Goal: Information Seeking & Learning: Learn about a topic

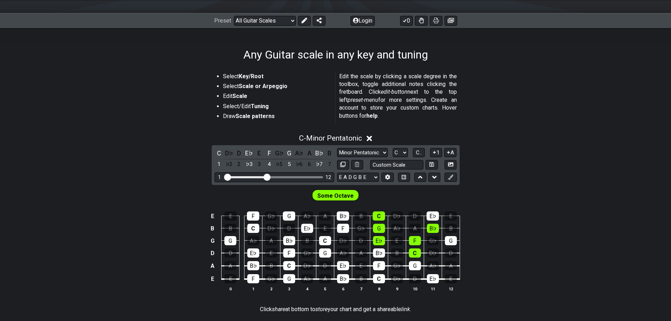
scroll to position [106, 0]
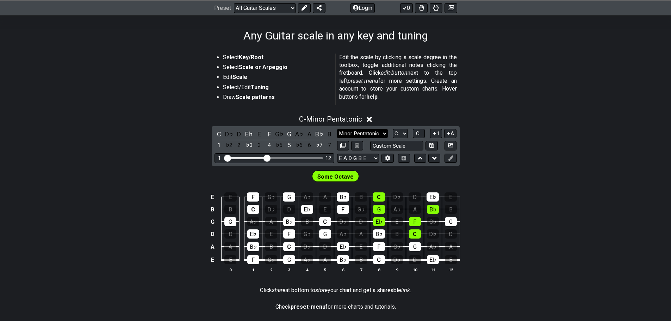
click at [363, 135] on select "Minor Pentatonic Root Minor Pentatonic Major Pentatonic Minor Blues Major Blues…" at bounding box center [362, 134] width 51 height 10
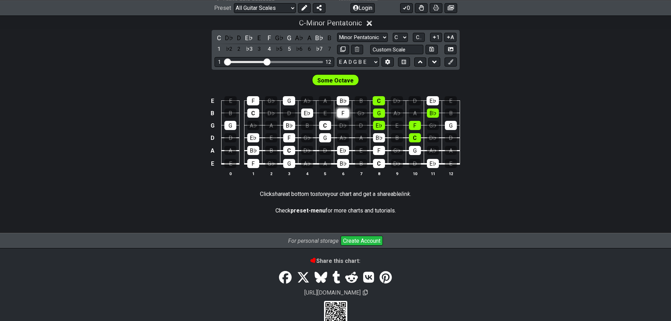
scroll to position [147, 0]
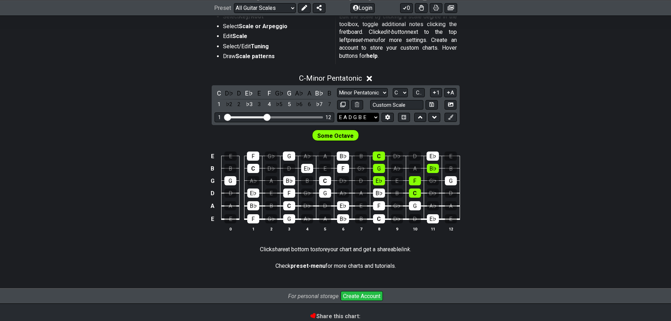
click at [367, 116] on select "E A D G B E E A D G B E E A D G B E B E A D F♯ B A D G C E A D A D G B E E♭ A♭ …" at bounding box center [358, 118] width 42 height 10
click at [396, 101] on input "text" at bounding box center [397, 105] width 54 height 10
type input "Custom Scale"
click at [365, 114] on select "E A D G B E E A D G B E E A D G B E B E A D F♯ B A D G C E A D A D G B E E♭ A♭ …" at bounding box center [358, 118] width 42 height 10
select select "C G C F A D"
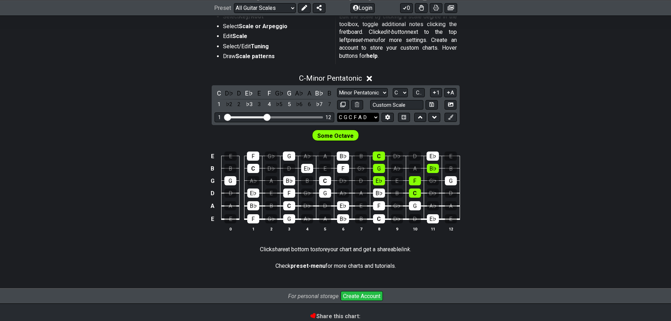
click at [337, 113] on select "E A D G B E E A D G B E E A D G B E B E A D F♯ B A D G C E A D A D G B E E♭ A♭ …" at bounding box center [358, 118] width 42 height 10
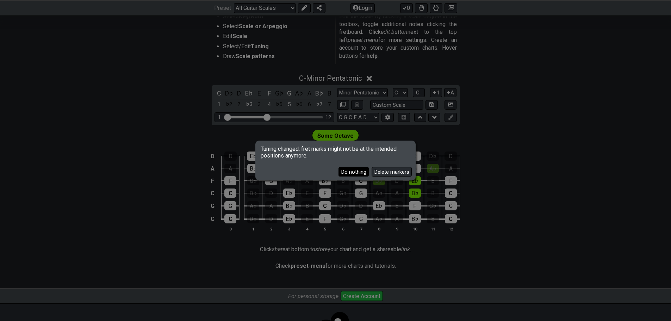
click at [363, 172] on button "Do nothing" at bounding box center [353, 172] width 30 height 10
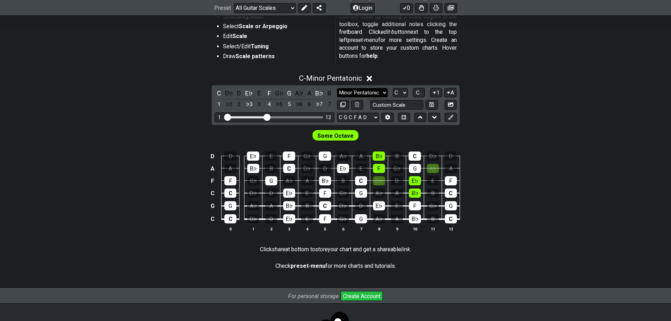
click at [377, 92] on select "Minor Pentatonic Root Minor Pentatonic Major Pentatonic Minor Blues Major Blues…" at bounding box center [362, 93] width 51 height 10
select select "Minor / Aeolian"
click at [337, 88] on select "Minor Pentatonic Root Minor Pentatonic Major Pentatonic Minor Blues Major Blues…" at bounding box center [362, 93] width 51 height 10
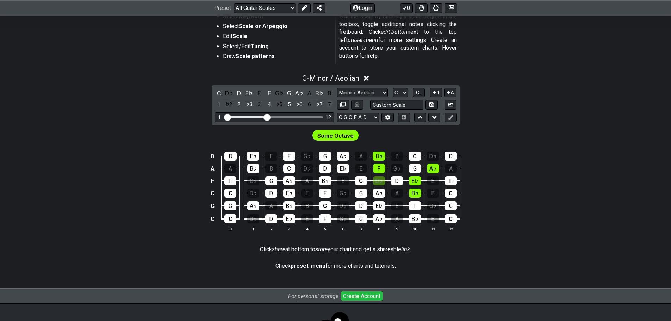
click at [330, 105] on div "7" at bounding box center [329, 105] width 9 height 10
click at [322, 105] on div "♭7" at bounding box center [319, 105] width 9 height 10
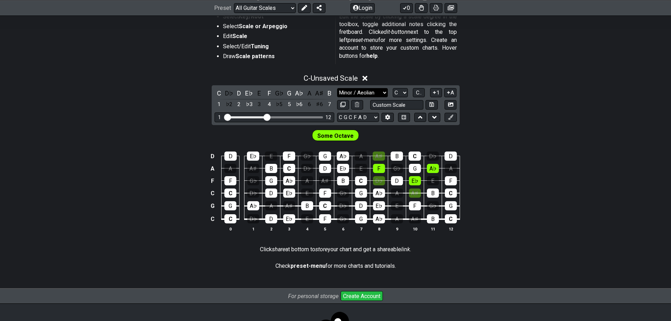
click at [344, 90] on select "Minor Pentatonic Root Minor Pentatonic Major Pentatonic Minor Blues Major Blues…" at bounding box center [362, 93] width 51 height 10
click at [337, 88] on select "Minor Pentatonic Root Minor Pentatonic Major Pentatonic Minor Blues Major Blues…" at bounding box center [362, 93] width 51 height 10
click at [315, 108] on div "♯6" at bounding box center [319, 105] width 9 height 10
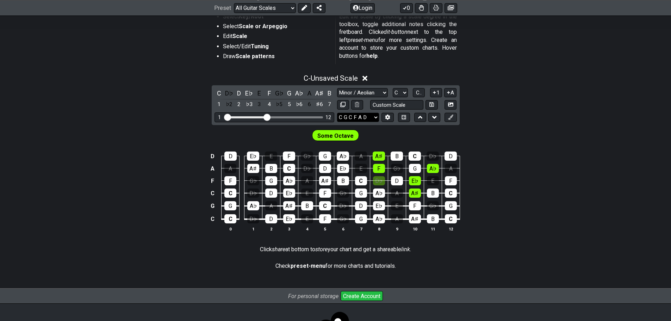
click at [373, 117] on select "E A D G B E E A D G B E E A D G B E B E A D F♯ B A D G C E A D A D G B E E♭ A♭ …" at bounding box center [358, 118] width 42 height 10
click at [337, 113] on select "E A D G B E E A D G B E E A D G B E B E A D F♯ B A D G C E A D A D G B E E♭ A♭ …" at bounding box center [358, 118] width 42 height 10
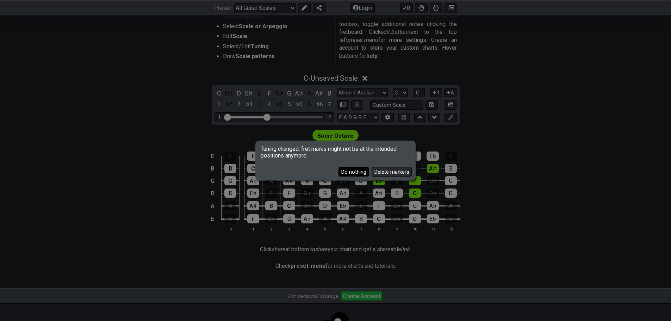
click at [354, 173] on button "Do nothing" at bounding box center [353, 172] width 30 height 10
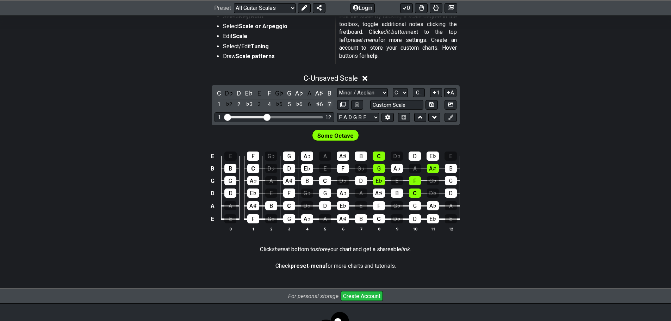
click at [328, 106] on div "7" at bounding box center [329, 105] width 9 height 10
click at [332, 104] on div "7" at bounding box center [329, 105] width 9 height 10
click at [321, 105] on div "♯6" at bounding box center [319, 105] width 9 height 10
click at [366, 94] on select "Minor Pentatonic Root Minor Pentatonic Major Pentatonic Minor Blues Major Blues…" at bounding box center [362, 93] width 51 height 10
click at [337, 88] on select "Minor Pentatonic Root Minor Pentatonic Major Pentatonic Minor Blues Major Blues…" at bounding box center [362, 93] width 51 height 10
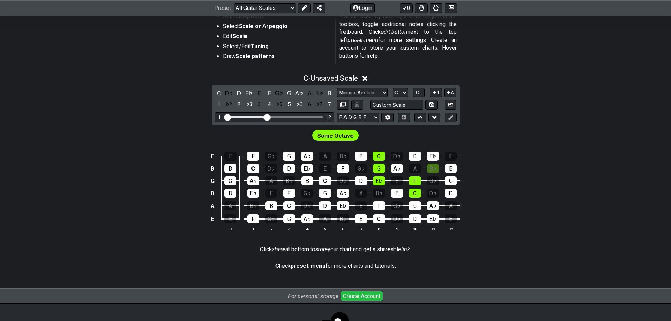
click at [379, 113] on div "E A D G B E E A D G B E E A D G B E B E A D F♯ B A D G C E A D A D G B E E♭ A♭ …" at bounding box center [365, 118] width 57 height 10
click at [375, 116] on select "E A D G B E E A D G B E E A D G B E B E A D F♯ B A D G C E A D A D G B E E♭ A♭ …" at bounding box center [358, 118] width 42 height 10
click at [337, 113] on select "E A D G B E E A D G B E E A D G B E B E A D F♯ B A D G C E A D A D G B E E♭ A♭ …" at bounding box center [358, 118] width 42 height 10
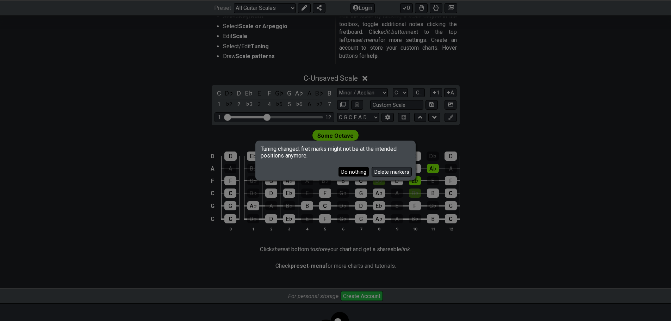
click at [354, 173] on button "Do nothing" at bounding box center [353, 172] width 30 height 10
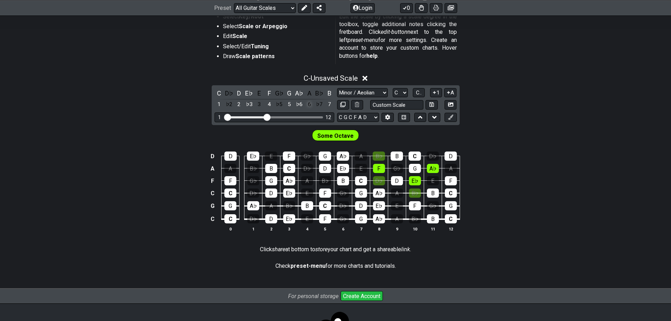
click at [312, 106] on div "6" at bounding box center [309, 105] width 9 height 10
click at [300, 106] on div "♭6" at bounding box center [299, 105] width 9 height 10
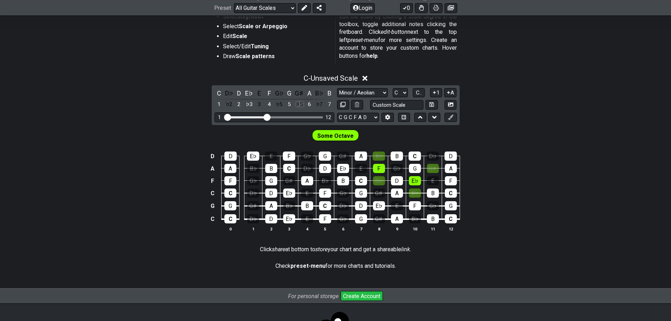
click at [300, 106] on div "♯5" at bounding box center [299, 105] width 9 height 10
click at [314, 104] on div "6" at bounding box center [309, 105] width 9 height 10
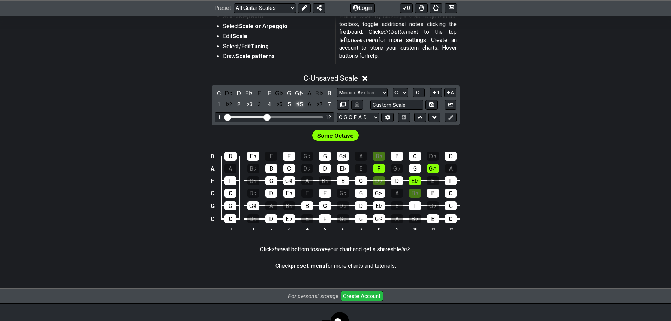
click at [301, 105] on div "♯5" at bounding box center [299, 105] width 9 height 10
click at [310, 105] on div "6" at bounding box center [309, 105] width 9 height 10
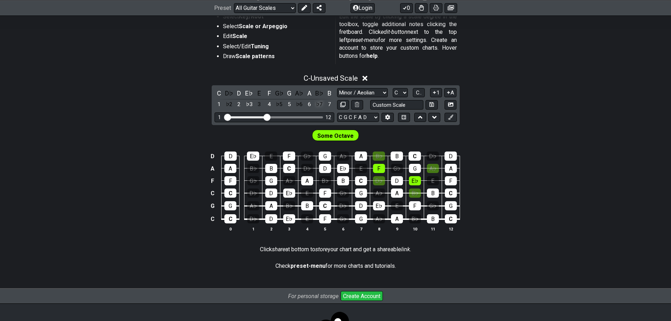
click at [317, 105] on div "♭7" at bounding box center [319, 105] width 9 height 10
click at [326, 105] on div "7" at bounding box center [329, 105] width 9 height 10
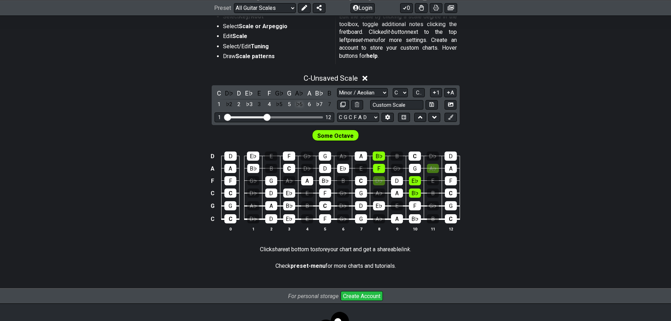
click at [298, 106] on div "♭6" at bounding box center [299, 105] width 9 height 10
click at [309, 105] on div "6" at bounding box center [309, 105] width 9 height 10
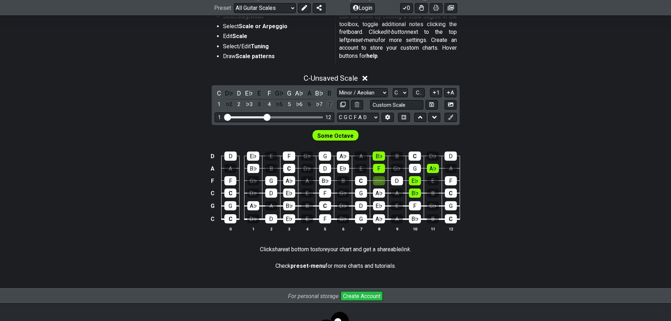
click at [328, 103] on div "7" at bounding box center [329, 105] width 9 height 10
click at [321, 103] on div "♭7" at bounding box center [319, 105] width 9 height 10
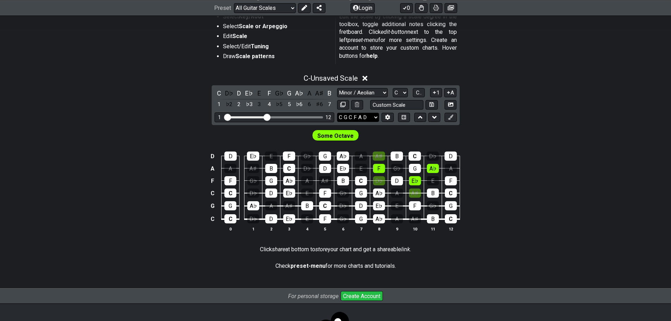
click at [370, 116] on select "E A D G B E E A D G B E E A D G B E B E A D F♯ B A D G C E A D A D G B E E♭ A♭ …" at bounding box center [358, 118] width 42 height 10
select select "D A D G B E"
click at [337, 113] on select "E A D G B E E A D G B E E A D G B E B E A D F♯ B A D G C E A D A D G B E E♭ A♭ …" at bounding box center [358, 118] width 42 height 10
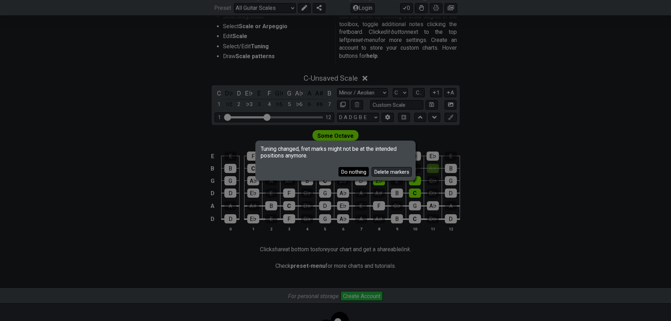
click at [361, 171] on button "Do nothing" at bounding box center [353, 172] width 30 height 10
